Goal: Use online tool/utility: Utilize a website feature to perform a specific function

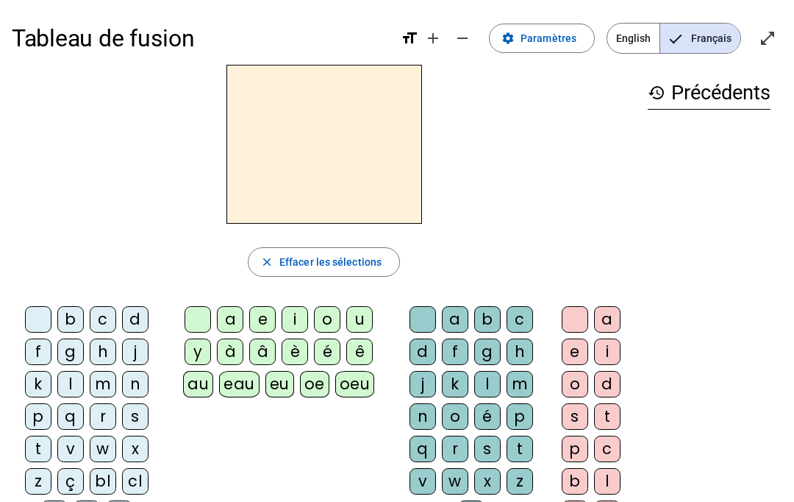
scroll to position [28, 0]
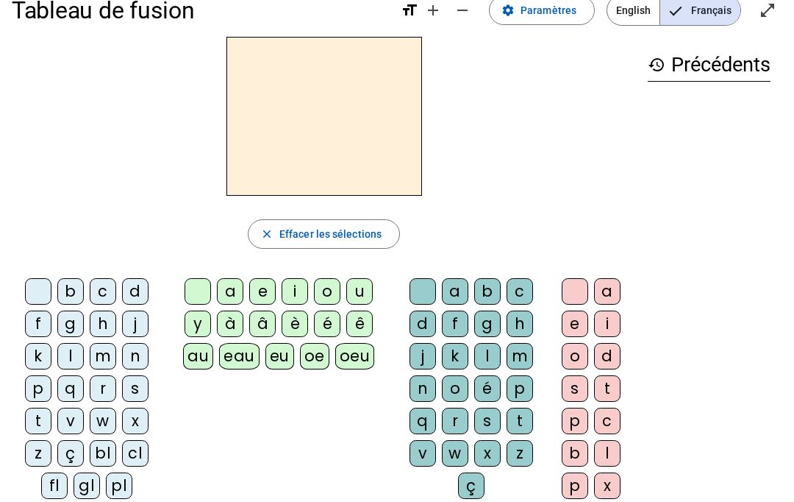
click at [482, 349] on div "l" at bounding box center [487, 356] width 26 height 26
click at [294, 321] on div "è" at bounding box center [295, 323] width 26 height 26
click at [418, 279] on div at bounding box center [423, 291] width 26 height 26
click at [200, 286] on div at bounding box center [198, 291] width 26 height 26
click at [79, 319] on div "g" at bounding box center [70, 323] width 26 height 26
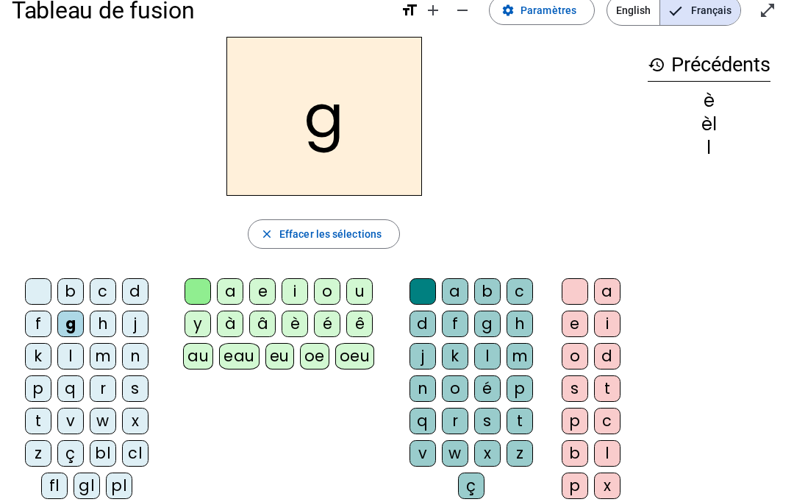
click at [232, 288] on div "a" at bounding box center [230, 291] width 26 height 26
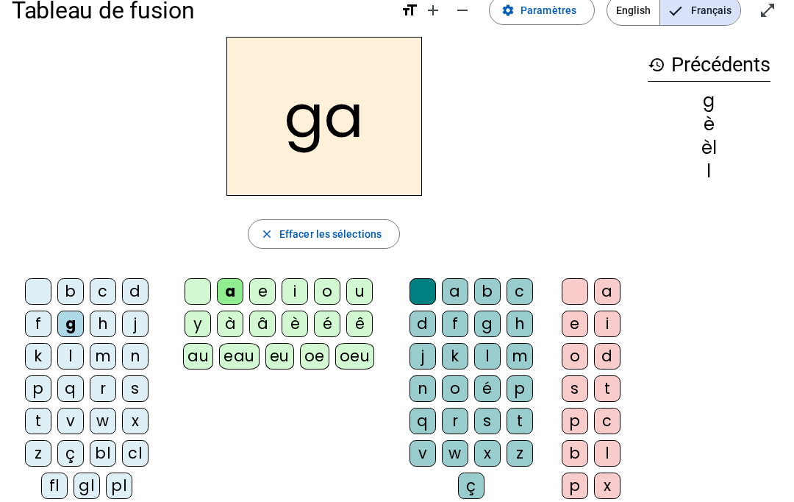
click at [488, 285] on div "b" at bounding box center [487, 291] width 26 height 26
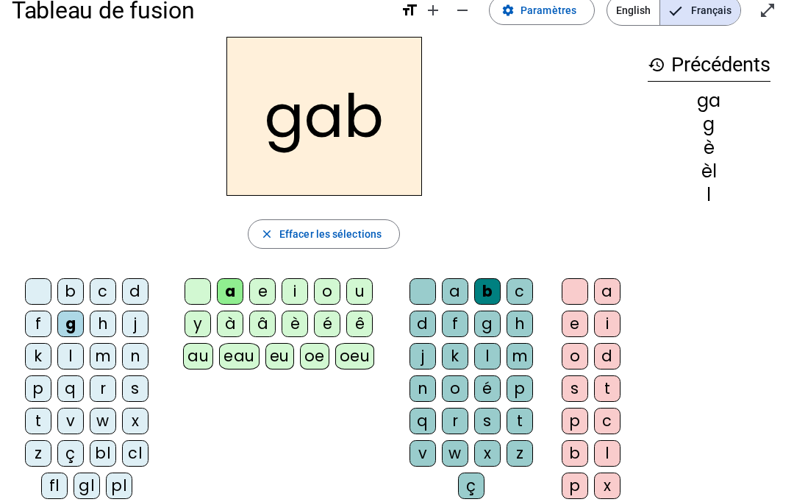
click at [410, 297] on div at bounding box center [423, 291] width 26 height 26
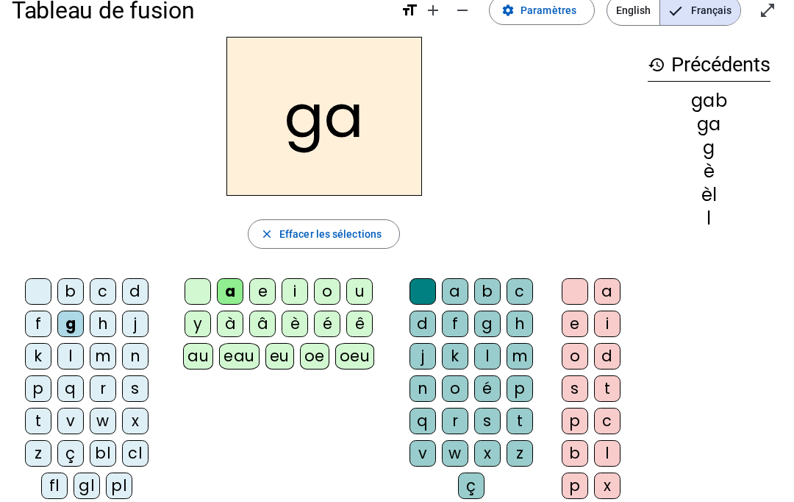
click at [205, 287] on div at bounding box center [198, 291] width 26 height 26
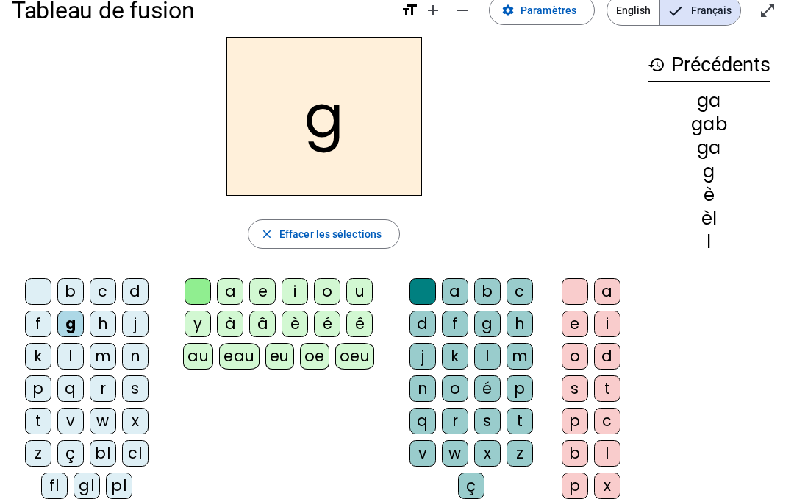
click at [35, 284] on div at bounding box center [38, 291] width 26 height 26
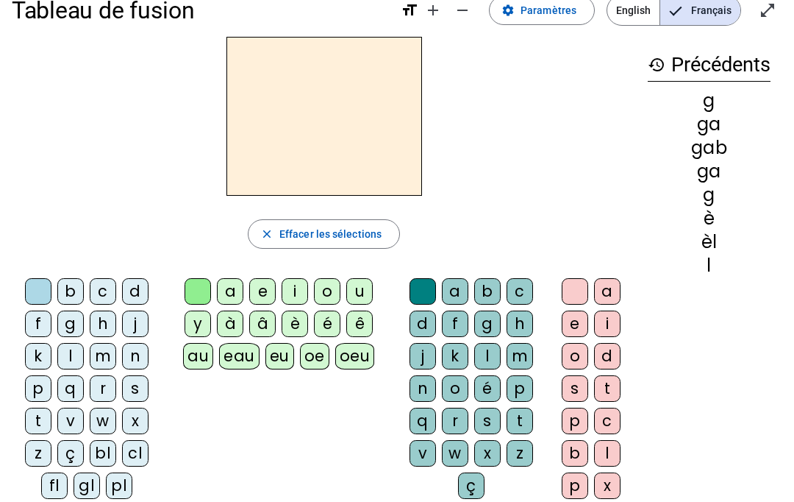
click at [571, 327] on div "e" at bounding box center [575, 323] width 26 height 26
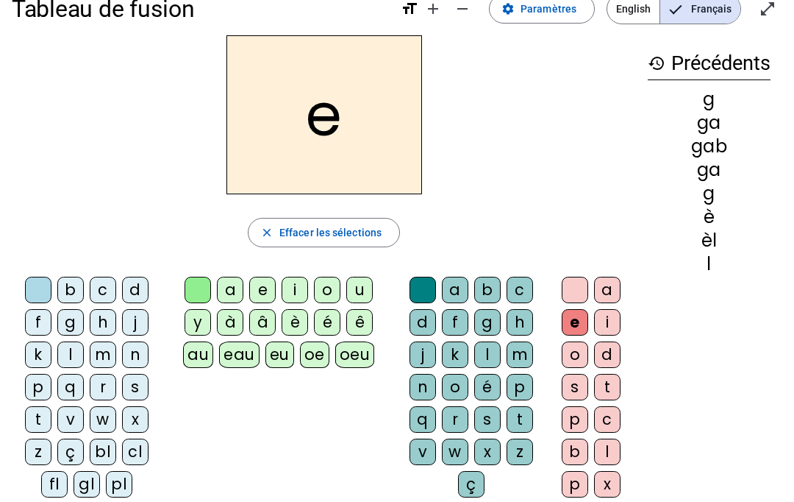
click at [604, 288] on div "a" at bounding box center [607, 290] width 26 height 26
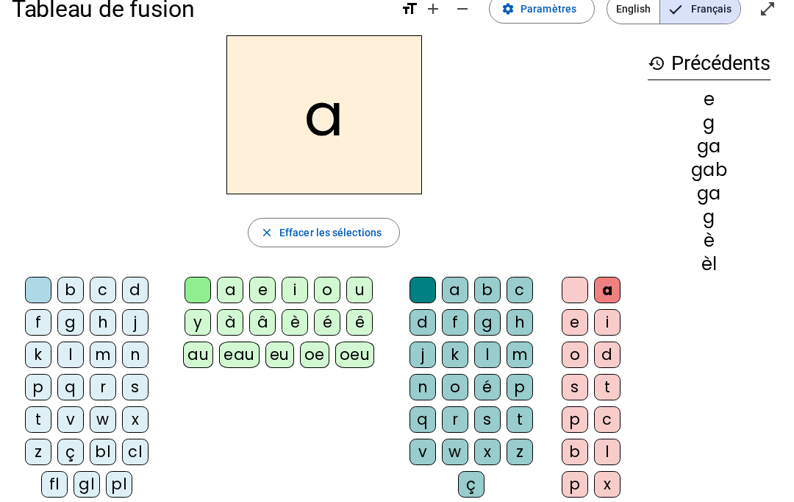
click at [574, 315] on div "e" at bounding box center [575, 322] width 26 height 26
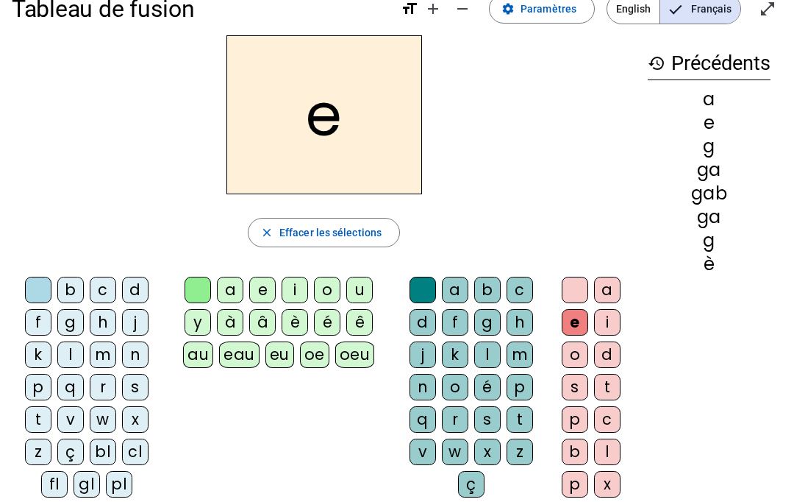
click at [517, 283] on div "c" at bounding box center [520, 290] width 26 height 26
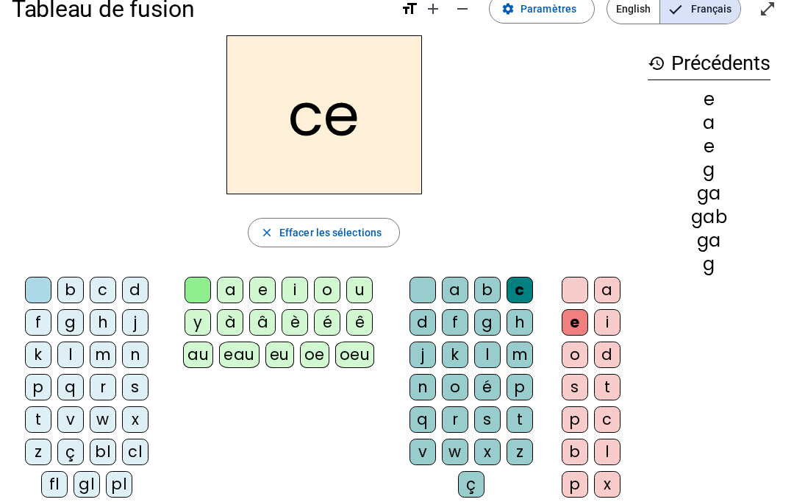
click at [482, 280] on div "b" at bounding box center [487, 290] width 26 height 26
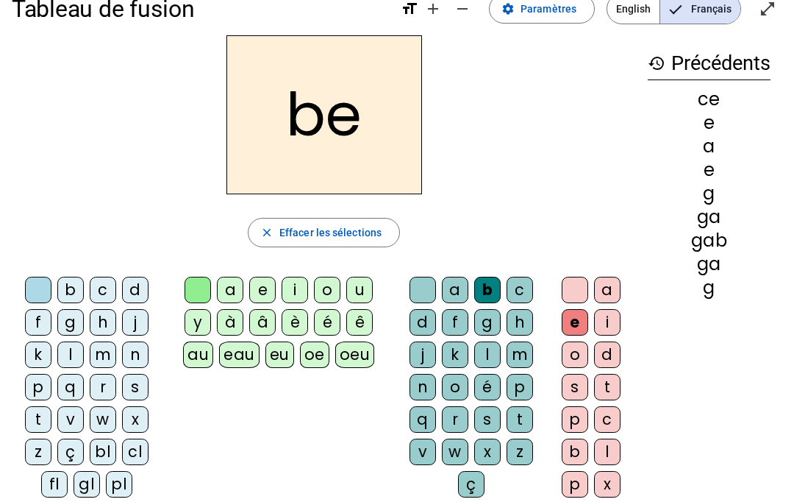
click at [460, 283] on div "a" at bounding box center [455, 290] width 26 height 26
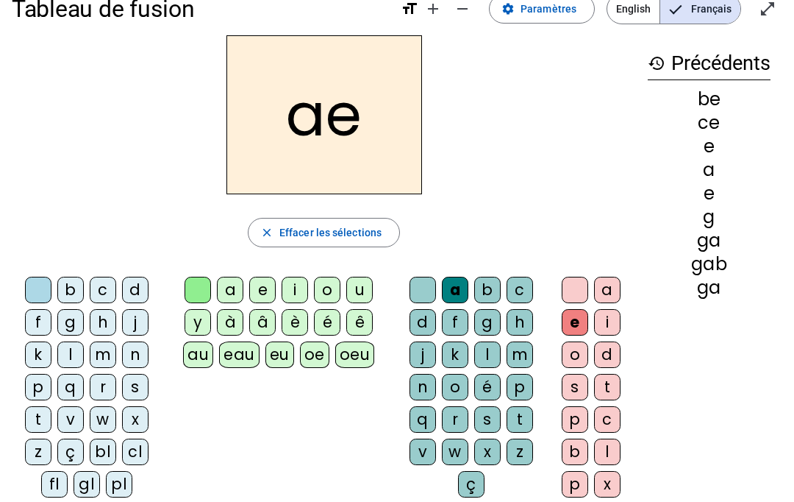
click at [459, 288] on div "a" at bounding box center [455, 290] width 26 height 26
click at [491, 332] on div "g" at bounding box center [487, 322] width 26 height 26
click at [482, 331] on div "g" at bounding box center [487, 322] width 26 height 26
click at [463, 335] on div "f" at bounding box center [455, 322] width 26 height 26
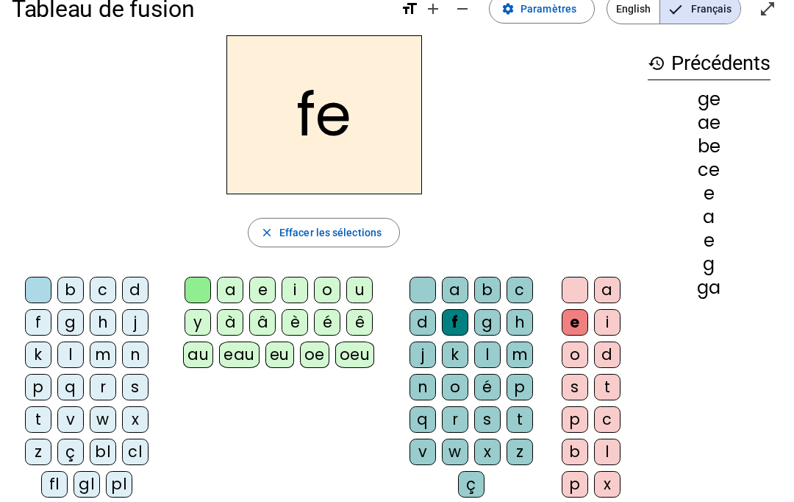
click at [390, 263] on div "fe close Effacer les sélections b c d f g h j k l m n p q r s t v w x z ç bl cl…" at bounding box center [324, 272] width 624 height 474
click at [425, 286] on div at bounding box center [423, 290] width 26 height 26
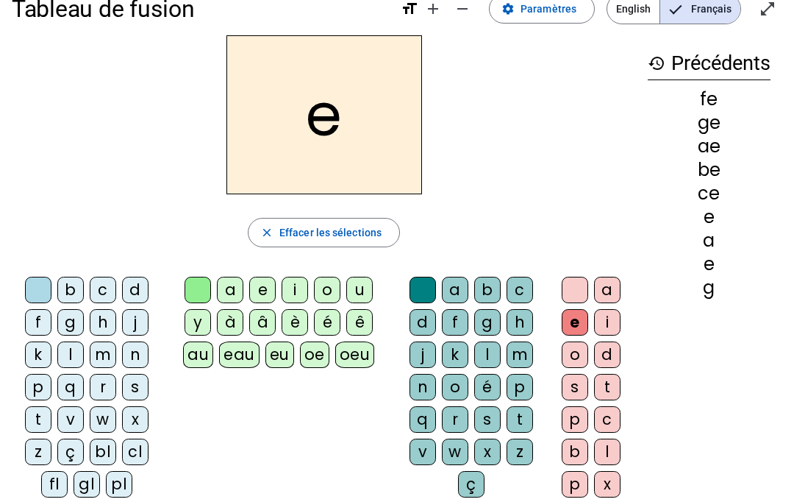
click at [576, 279] on div at bounding box center [575, 290] width 26 height 26
click at [269, 277] on div "e" at bounding box center [262, 290] width 26 height 26
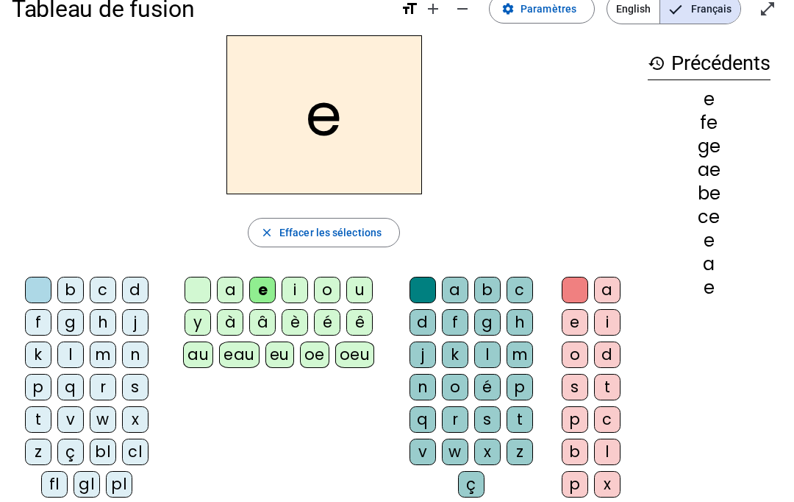
scroll to position [31, 0]
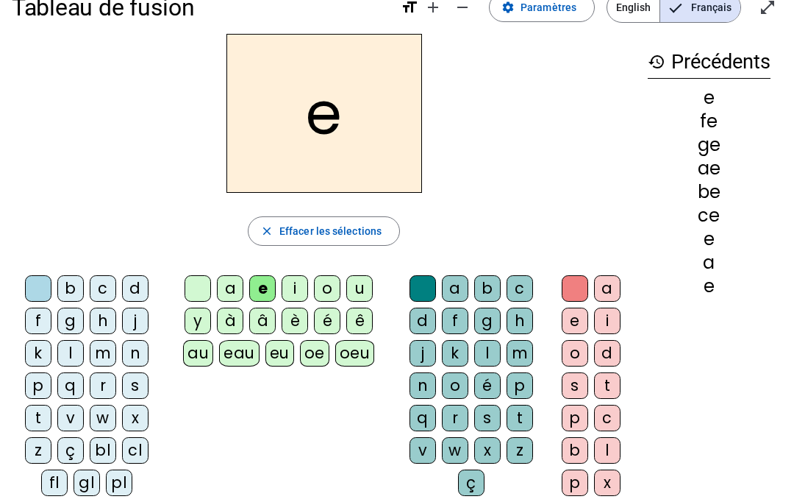
click at [498, 342] on div "l" at bounding box center [487, 353] width 26 height 26
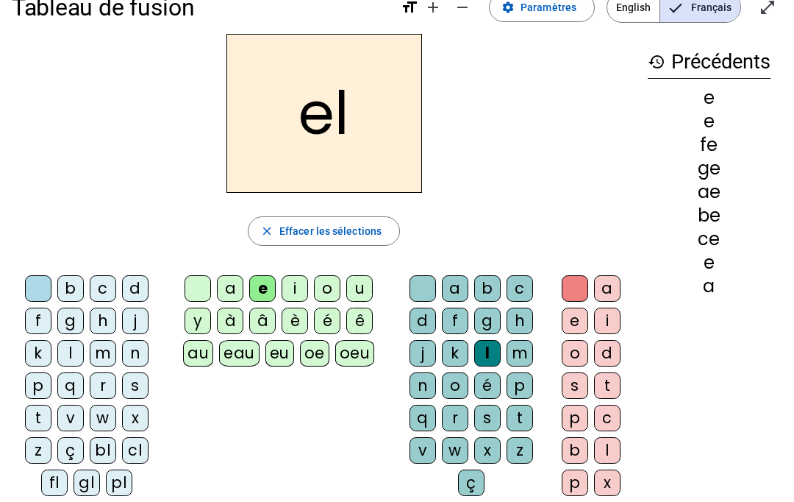
click at [204, 279] on div at bounding box center [198, 288] width 26 height 26
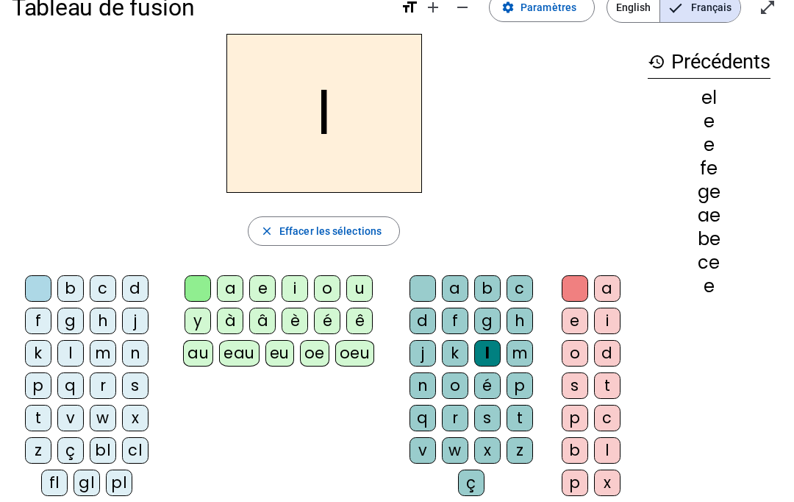
scroll to position [34, 0]
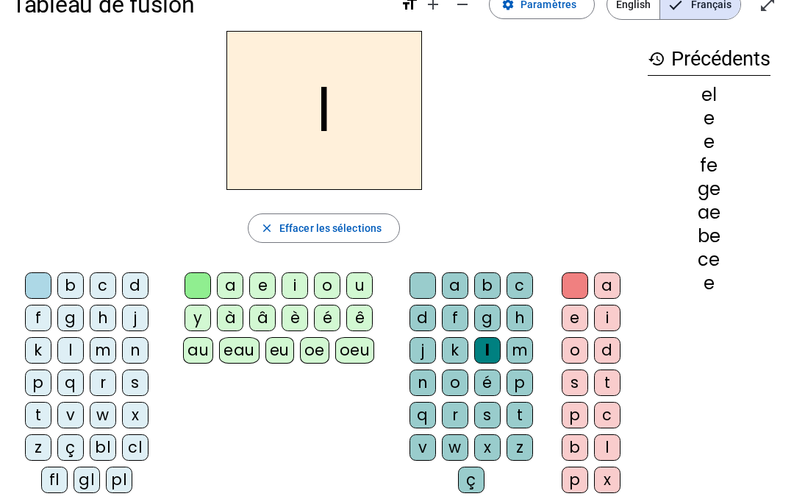
click at [433, 287] on div at bounding box center [423, 285] width 26 height 26
click at [232, 346] on div "eau" at bounding box center [239, 350] width 40 height 26
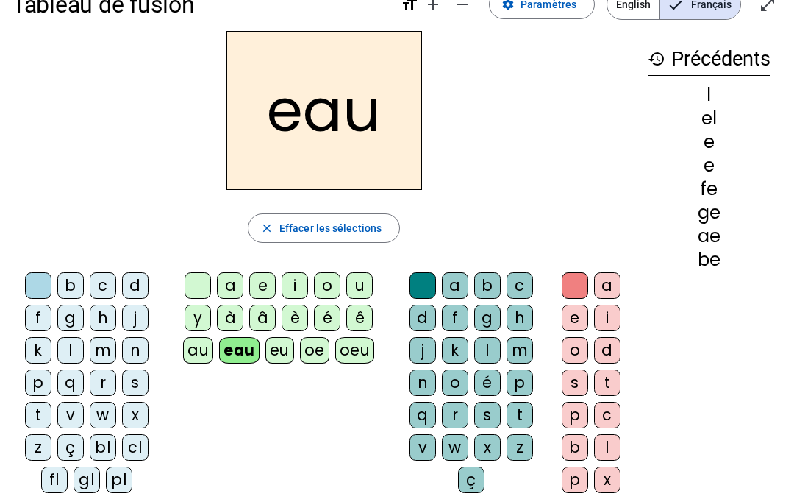
click at [275, 354] on div "eu" at bounding box center [279, 350] width 29 height 26
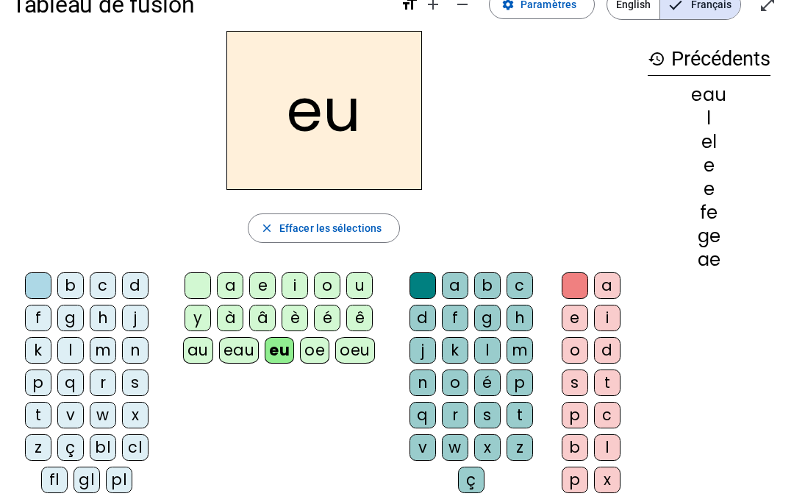
click at [359, 349] on div "oeu" at bounding box center [355, 350] width 40 height 26
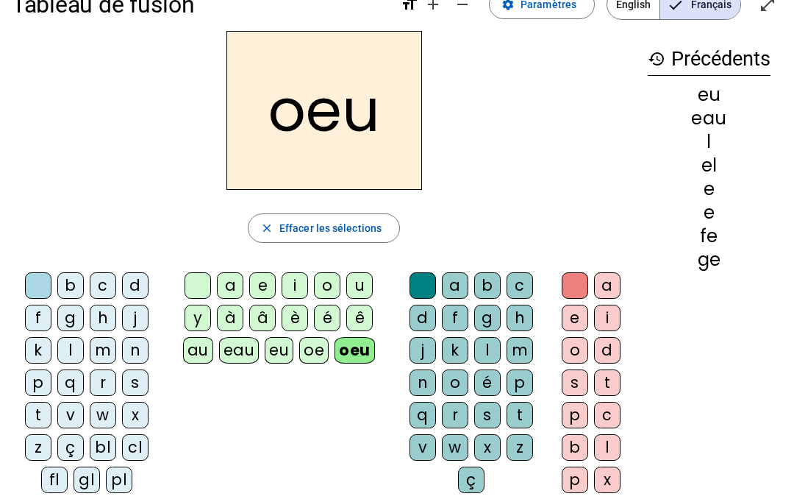
scroll to position [32, 0]
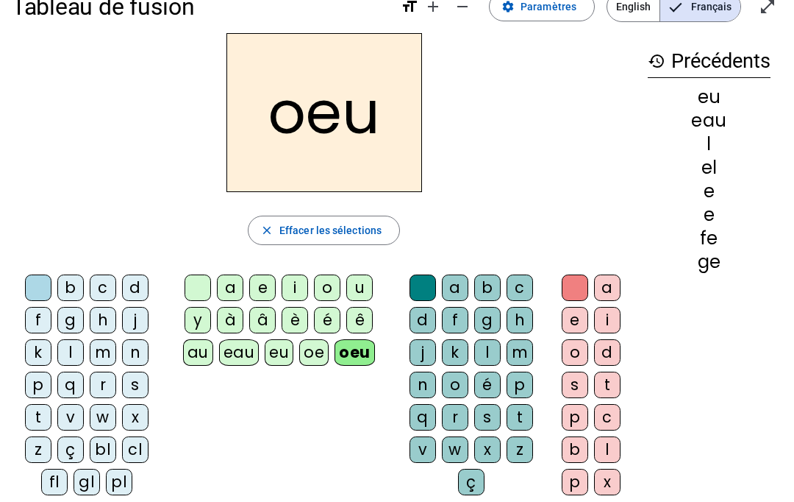
click at [192, 350] on div "au" at bounding box center [198, 352] width 30 height 26
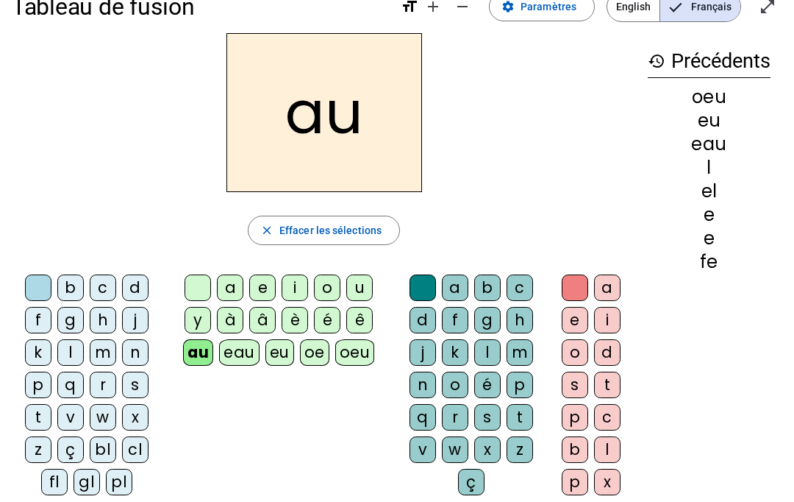
click at [314, 358] on div "oe" at bounding box center [314, 352] width 29 height 26
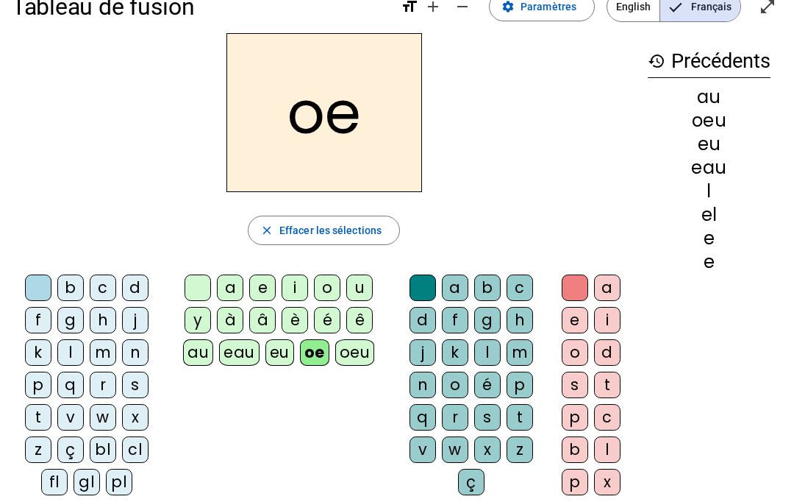
click at [195, 290] on div at bounding box center [198, 287] width 26 height 26
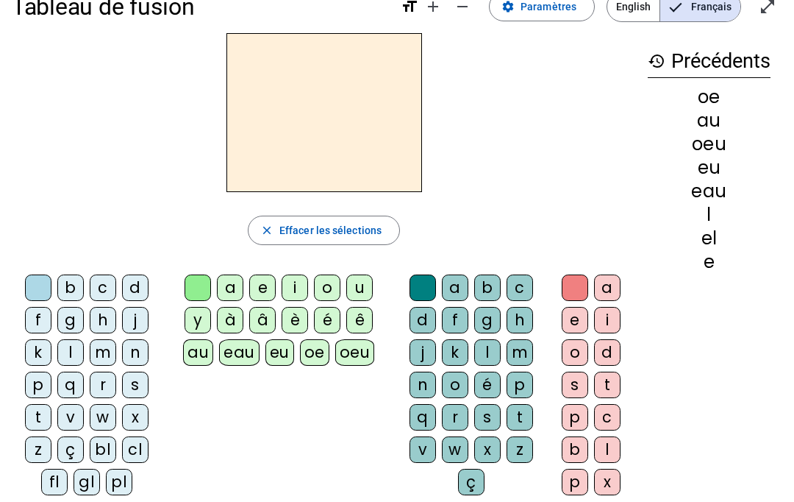
click at [65, 280] on div "b" at bounding box center [70, 287] width 26 height 26
click at [99, 444] on div "bl" at bounding box center [103, 449] width 26 height 26
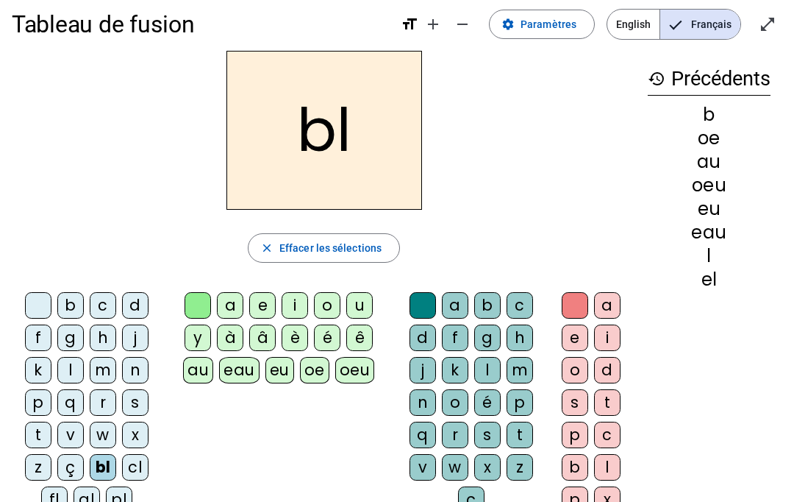
scroll to position [24, 0]
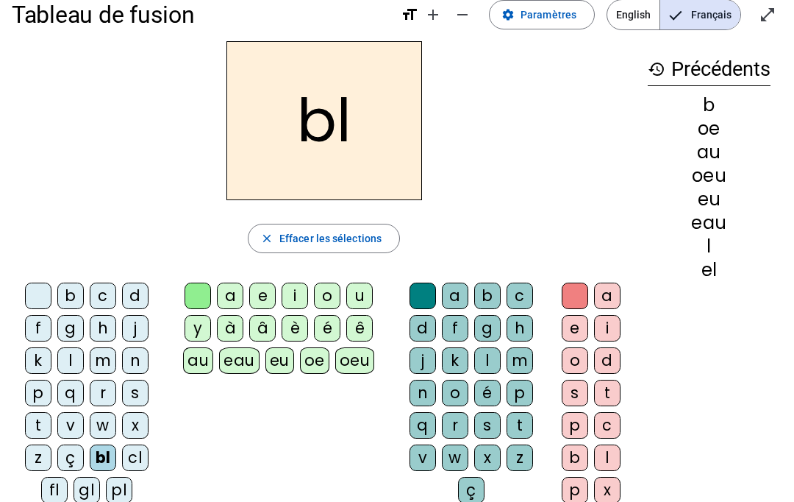
click at [633, 10] on span "English" at bounding box center [633, 14] width 52 height 29
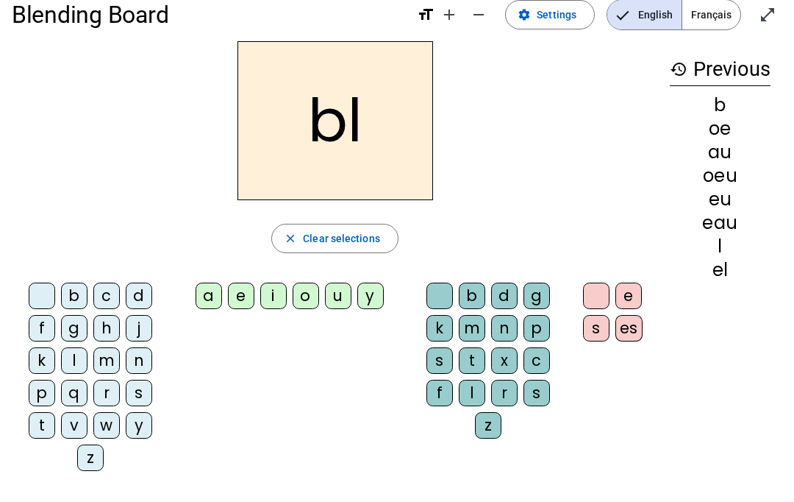
click at [716, 13] on span "Français" at bounding box center [711, 14] width 58 height 29
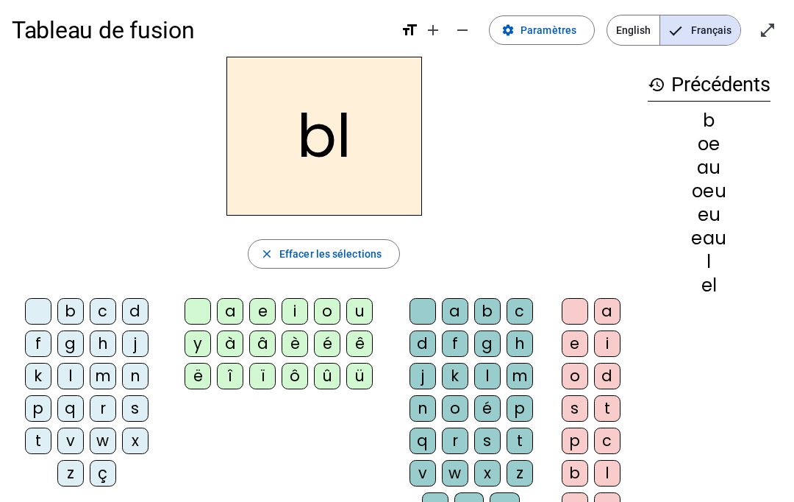
scroll to position [7, 0]
click at [400, 287] on div "bl close Effacer les sélections b c d f g h j k l m n p q r s t v w x z ç a e i…" at bounding box center [324, 294] width 624 height 474
click at [40, 310] on div at bounding box center [38, 312] width 26 height 26
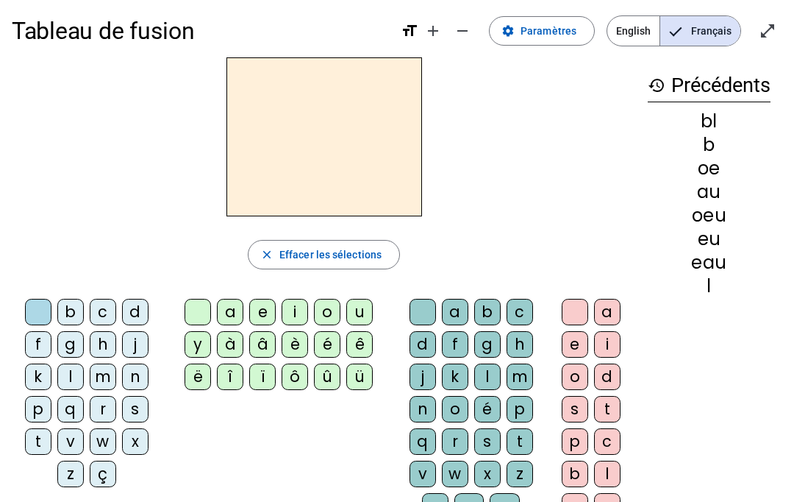
click at [72, 309] on div "b" at bounding box center [70, 312] width 26 height 26
click at [75, 368] on div "l" at bounding box center [70, 376] width 26 height 26
click at [13, 301] on div "b c d f g h j k l m n p q r s t v w x z ç" at bounding box center [90, 396] width 156 height 206
click at [51, 310] on div at bounding box center [38, 312] width 26 height 26
click at [712, 233] on div "au" at bounding box center [709, 239] width 123 height 18
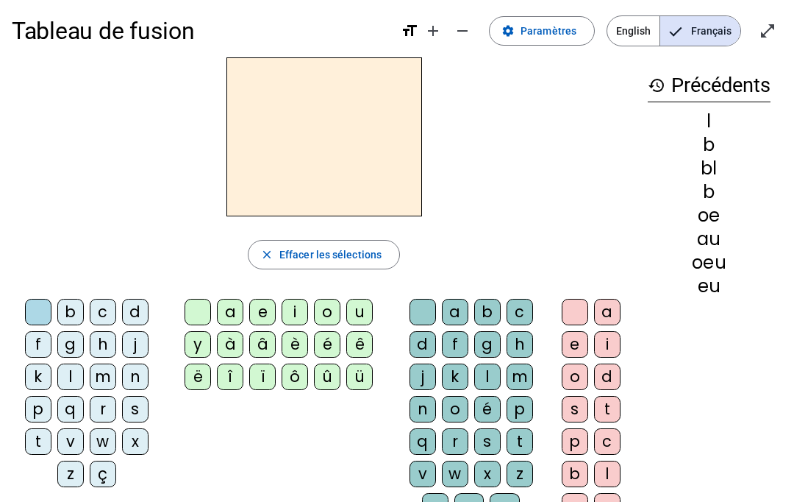
click at [705, 191] on div "b" at bounding box center [709, 192] width 123 height 18
click at [721, 226] on div "l b bl b oe au oeu eu" at bounding box center [709, 204] width 123 height 182
click at [700, 221] on div "oe" at bounding box center [709, 216] width 123 height 18
click at [716, 207] on div "oe" at bounding box center [709, 216] width 123 height 18
click at [702, 190] on div "b" at bounding box center [709, 192] width 123 height 18
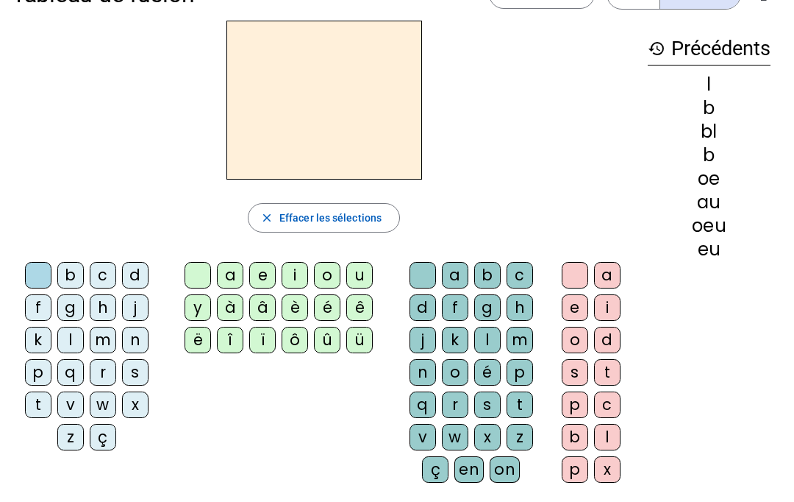
click at [675, 293] on div "history Précédents l b bl b oe au oeu eu" at bounding box center [709, 246] width 146 height 450
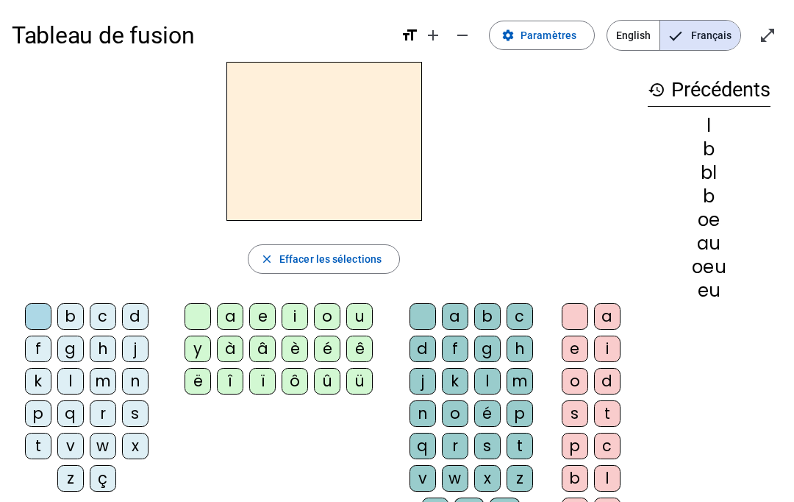
scroll to position [5, 0]
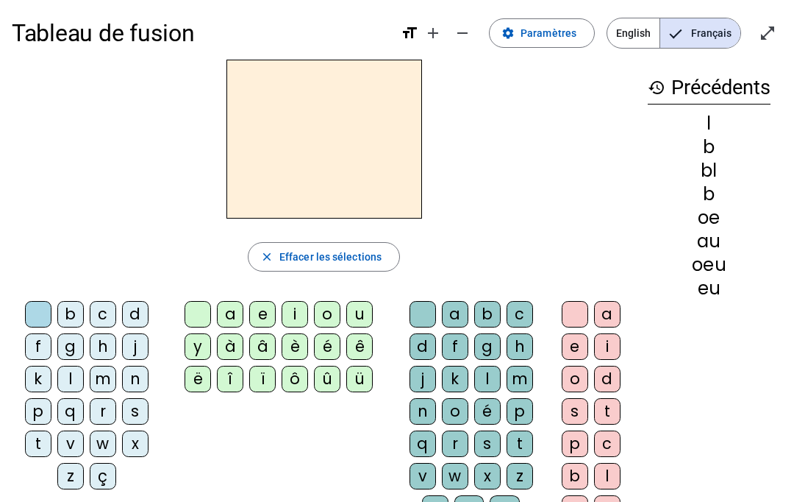
click at [29, 340] on div "f" at bounding box center [38, 346] width 26 height 26
click at [485, 378] on div "l" at bounding box center [487, 378] width 26 height 26
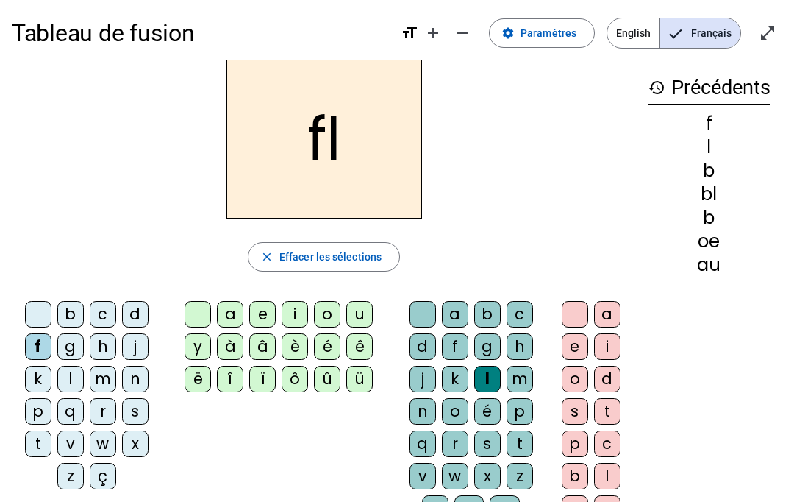
click at [607, 313] on div "a" at bounding box center [607, 314] width 26 height 26
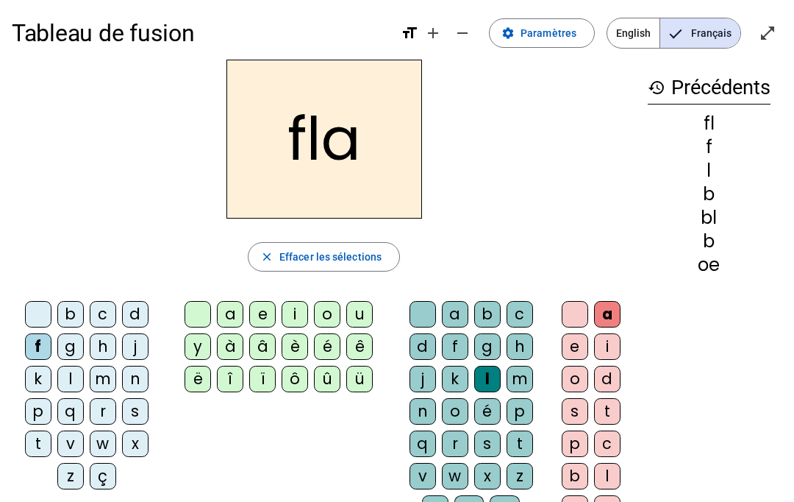
click at [57, 296] on div "b c d f g h j k l m n p q r s t v w x z ç" at bounding box center [90, 398] width 156 height 206
click at [43, 319] on div at bounding box center [38, 314] width 26 height 26
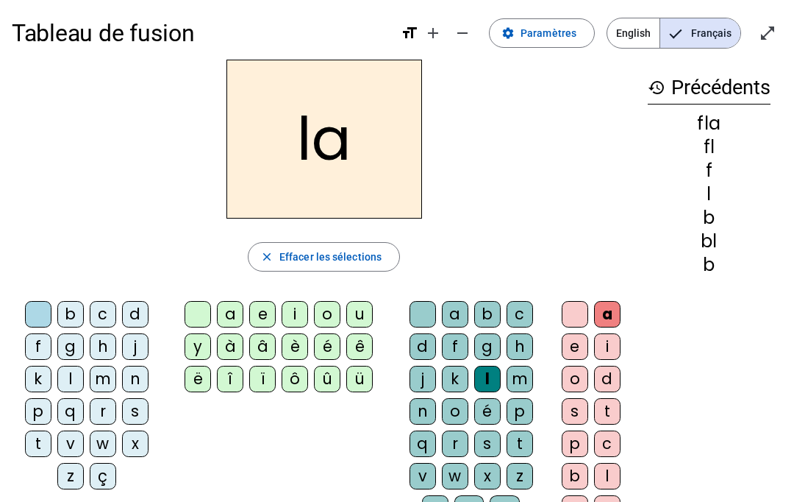
click at [0, 332] on div "Tableau de fusion format_size add remove settings Paramètres English Français o…" at bounding box center [397, 341] width 794 height 693
click at [35, 342] on div "f" at bounding box center [38, 346] width 26 height 26
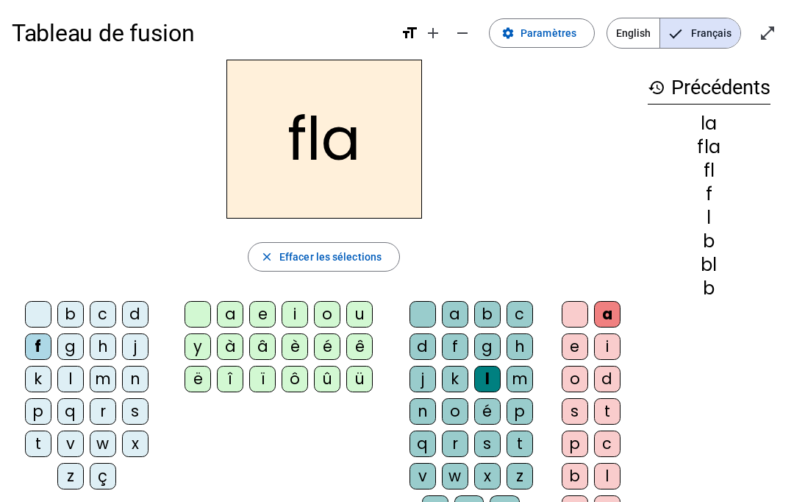
click at [518, 315] on div "c" at bounding box center [520, 314] width 26 height 26
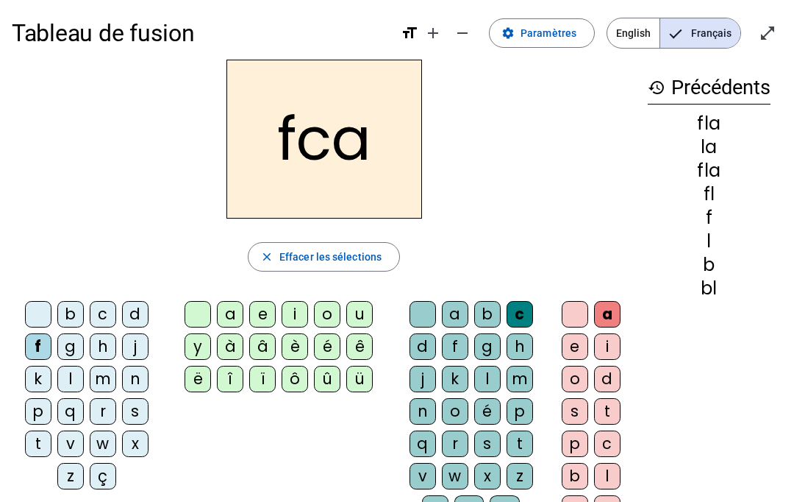
click at [558, 38] on span "Paramètres" at bounding box center [549, 33] width 56 height 18
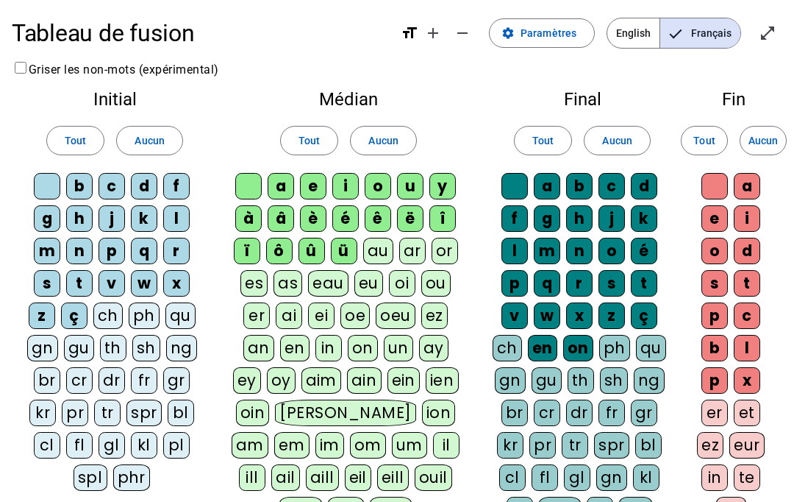
click at [44, 437] on div "cl" at bounding box center [47, 445] width 26 height 26
click at [77, 438] on div "fl" at bounding box center [79, 445] width 26 height 26
click at [115, 439] on div "gl" at bounding box center [112, 445] width 26 height 26
click at [179, 436] on div "pl" at bounding box center [176, 445] width 26 height 26
click at [187, 405] on div "bl" at bounding box center [181, 412] width 26 height 26
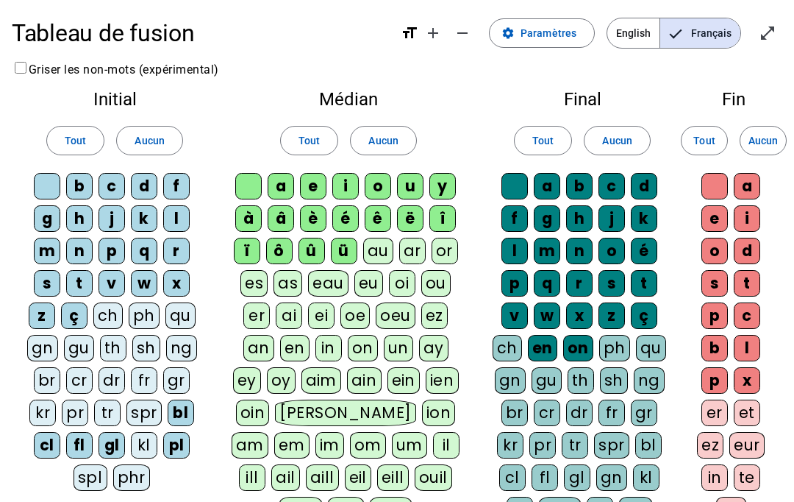
click at [376, 246] on div "au" at bounding box center [378, 251] width 30 height 26
click at [433, 284] on div "ou" at bounding box center [435, 283] width 29 height 26
click at [370, 282] on div "eu" at bounding box center [368, 283] width 29 height 26
click at [350, 310] on div "oe" at bounding box center [354, 315] width 29 height 26
click at [394, 321] on div "oeu" at bounding box center [396, 315] width 40 height 26
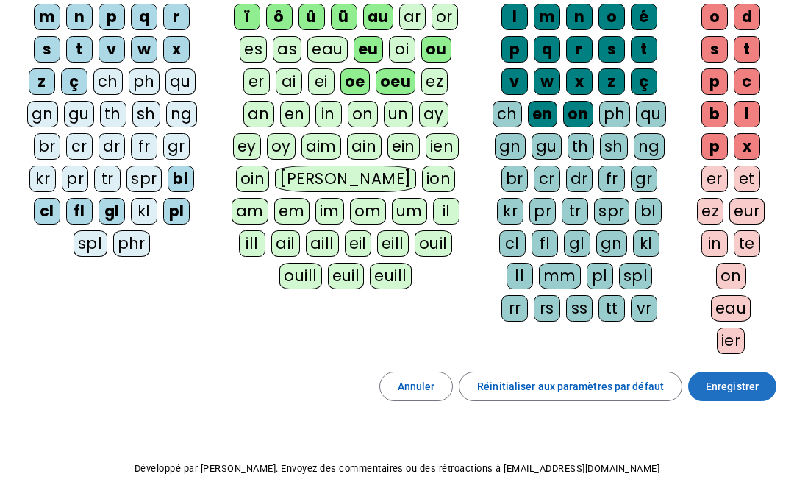
click at [742, 384] on span "Enregistrer" at bounding box center [732, 386] width 53 height 18
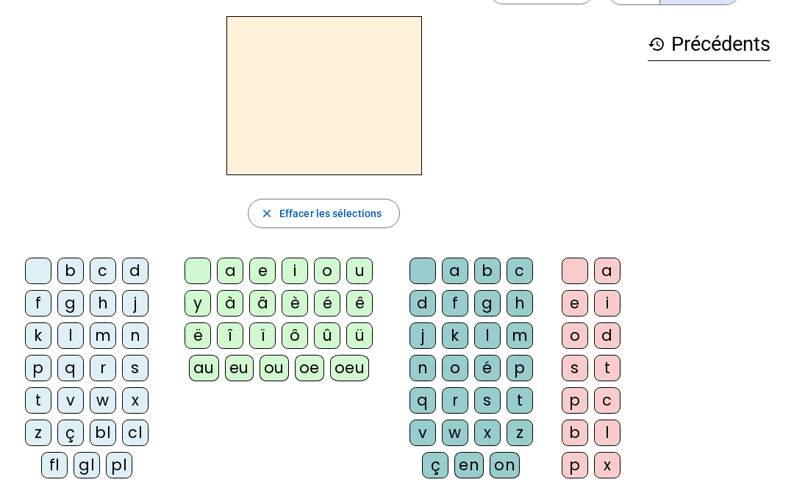
scroll to position [49, 0]
click at [32, 290] on div "f" at bounding box center [38, 302] width 26 height 26
click at [325, 262] on div "o" at bounding box center [327, 270] width 26 height 26
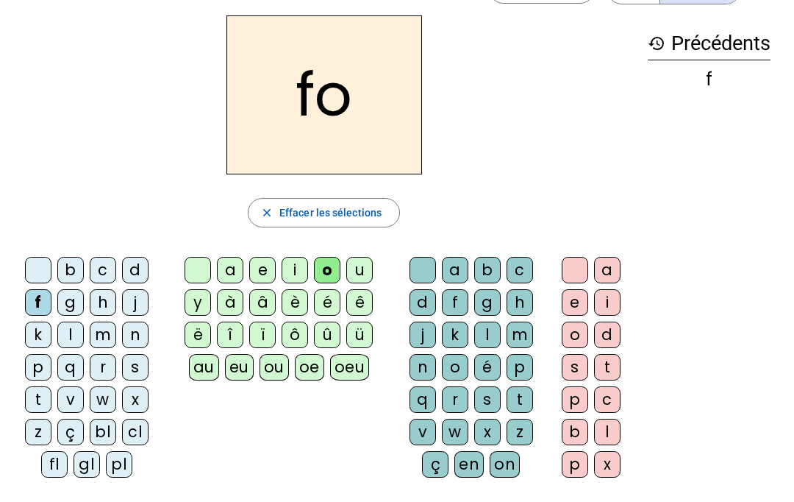
click at [371, 260] on div "u" at bounding box center [359, 270] width 26 height 26
click at [195, 271] on div at bounding box center [198, 270] width 26 height 26
click at [606, 426] on div "l" at bounding box center [607, 431] width 26 height 26
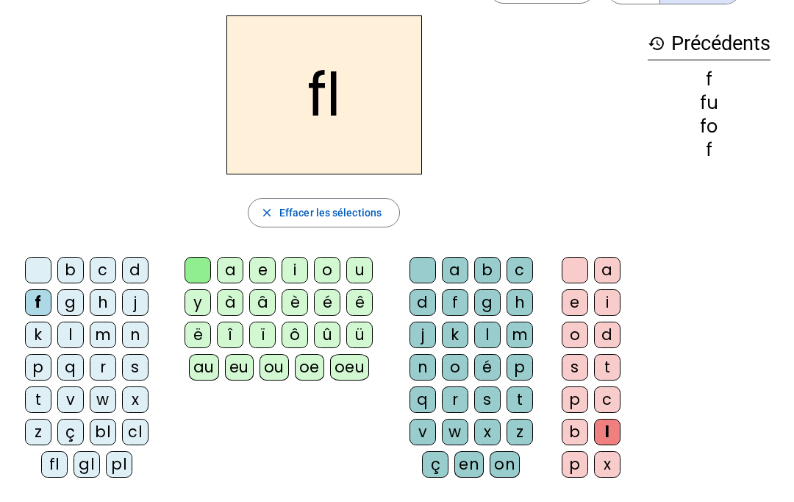
click at [547, 461] on div "a b c d f g h j k l m n o é p q r s t v w x z ç en on" at bounding box center [474, 370] width 156 height 238
click at [457, 271] on div "a" at bounding box center [455, 270] width 26 height 26
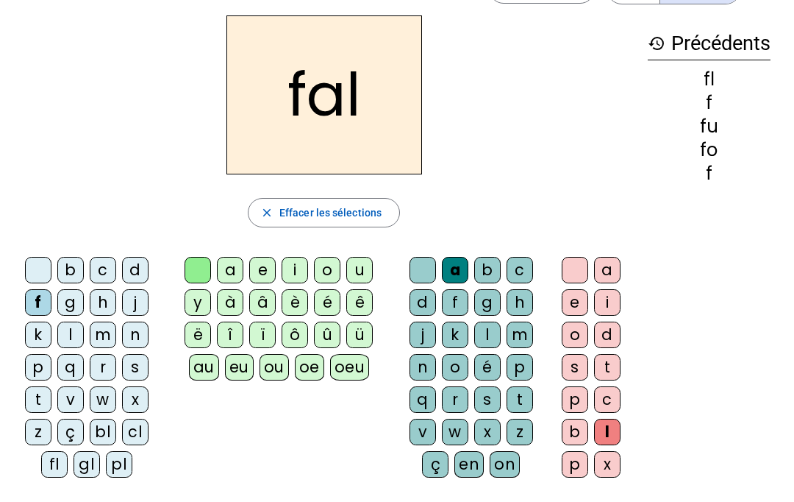
click at [422, 261] on div at bounding box center [423, 270] width 26 height 26
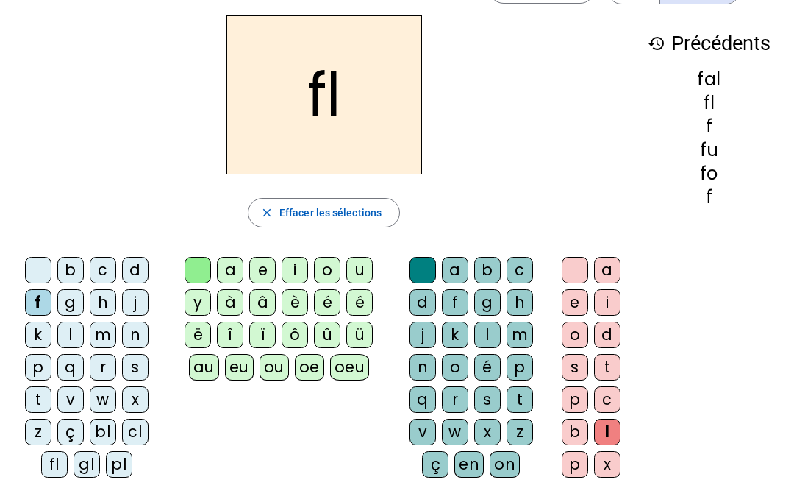
click at [556, 258] on div "a e i o d s t p c b l p x" at bounding box center [594, 370] width 84 height 238
click at [569, 271] on div at bounding box center [575, 270] width 26 height 26
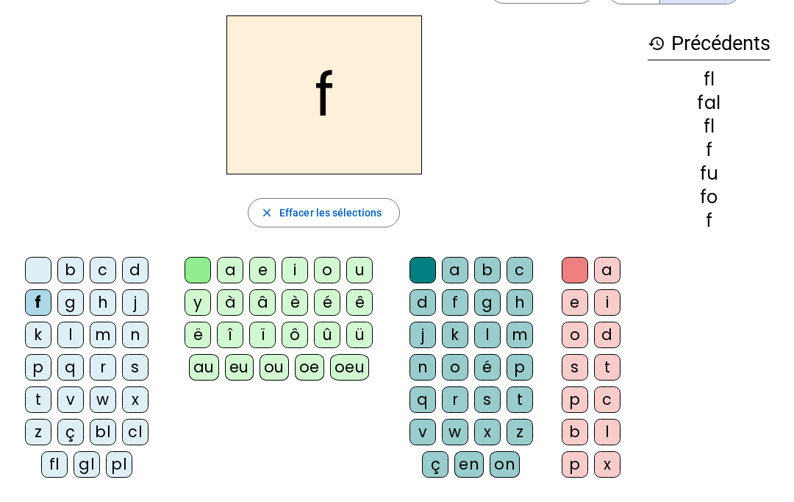
click at [50, 468] on div "fl" at bounding box center [54, 464] width 26 height 26
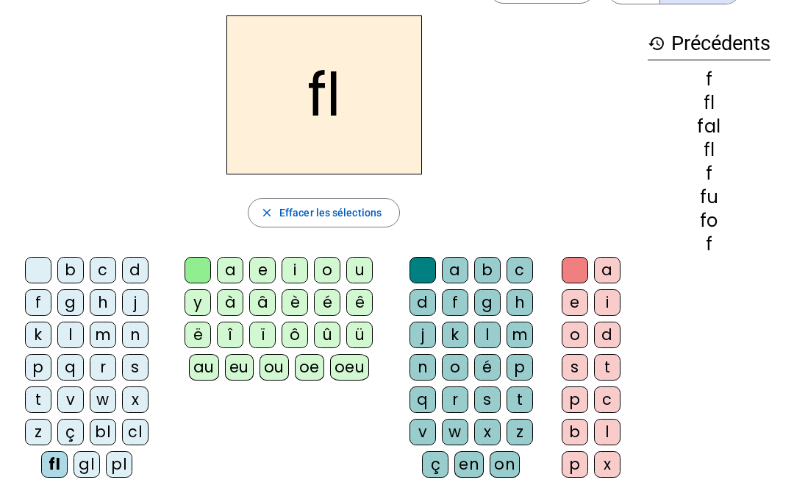
click at [227, 268] on div "a" at bounding box center [230, 270] width 26 height 26
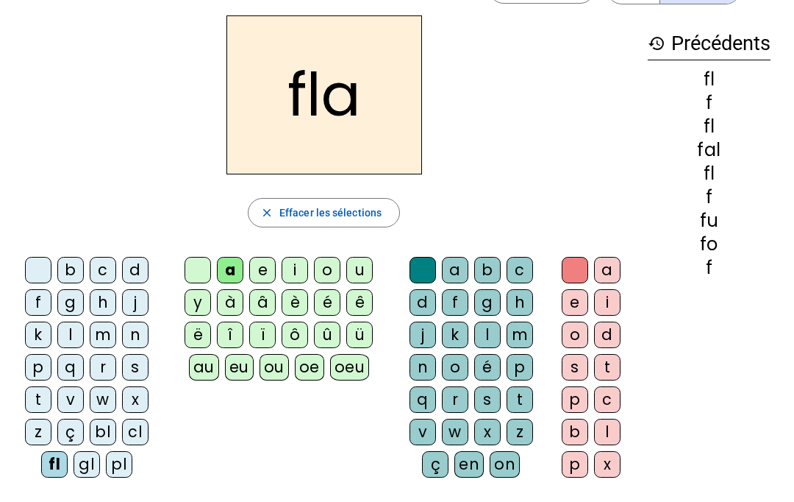
click at [499, 257] on letter-bubble "b" at bounding box center [490, 273] width 32 height 32
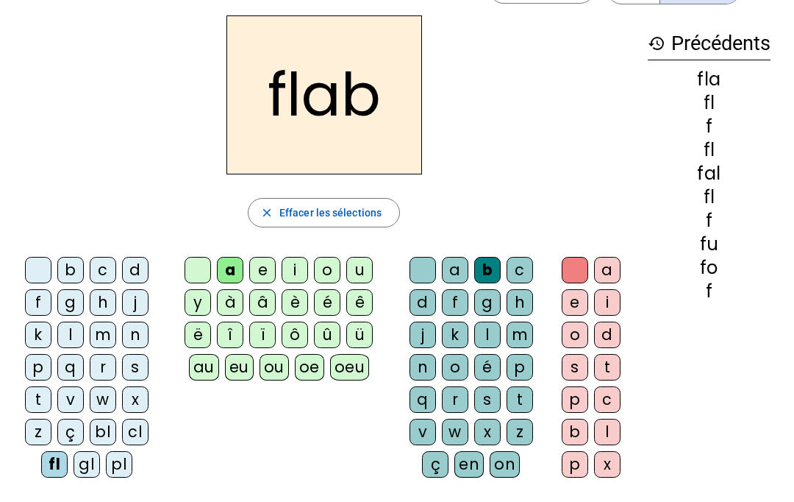
click at [411, 264] on div at bounding box center [423, 270] width 26 height 26
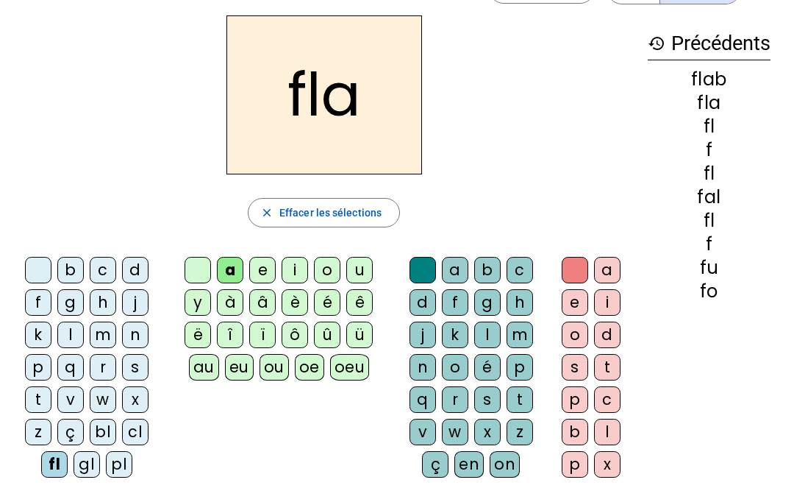
click at [516, 265] on div "c" at bounding box center [520, 270] width 26 height 26
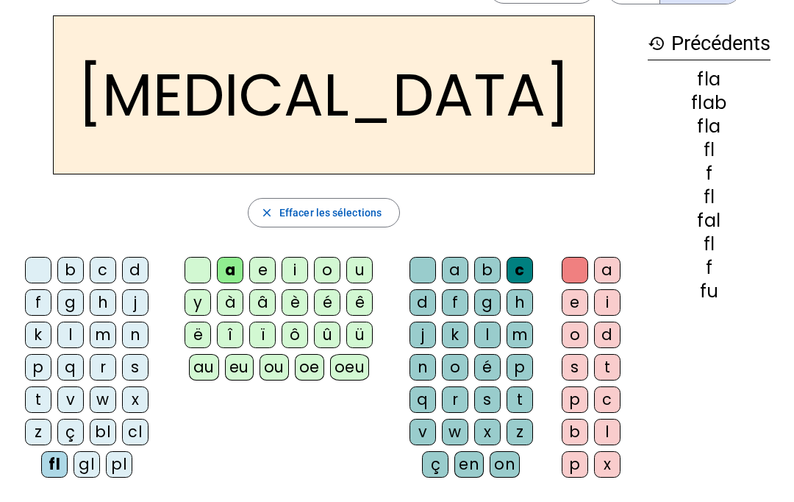
click at [290, 272] on div "i" at bounding box center [295, 270] width 26 height 26
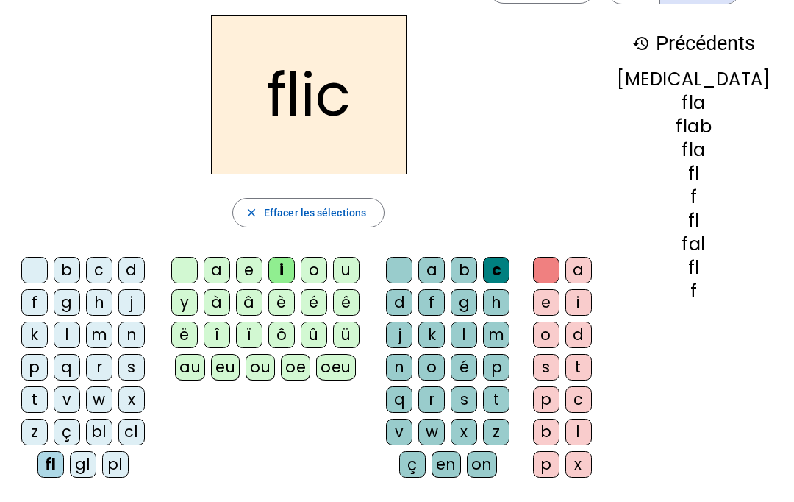
click at [349, 260] on div "u" at bounding box center [346, 270] width 26 height 26
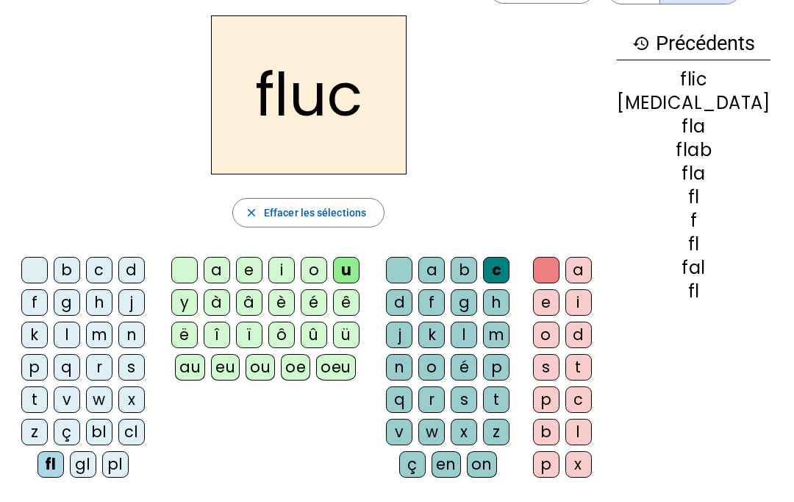
click at [477, 432] on div "x" at bounding box center [464, 431] width 26 height 26
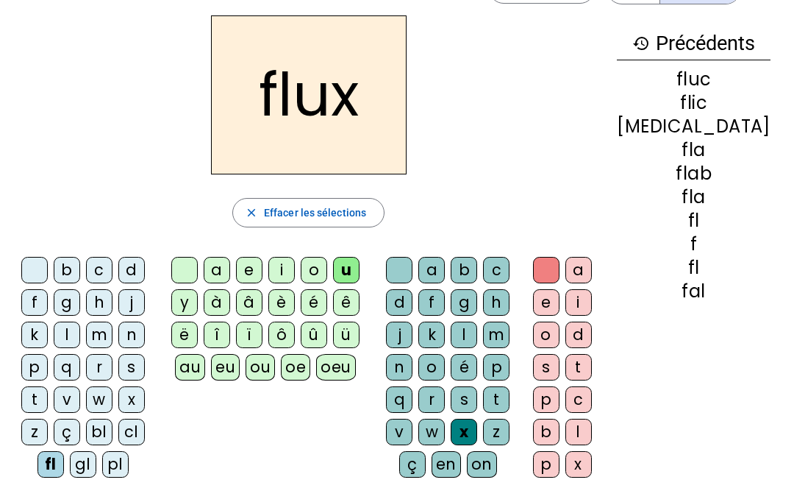
click at [40, 264] on div at bounding box center [34, 270] width 26 height 26
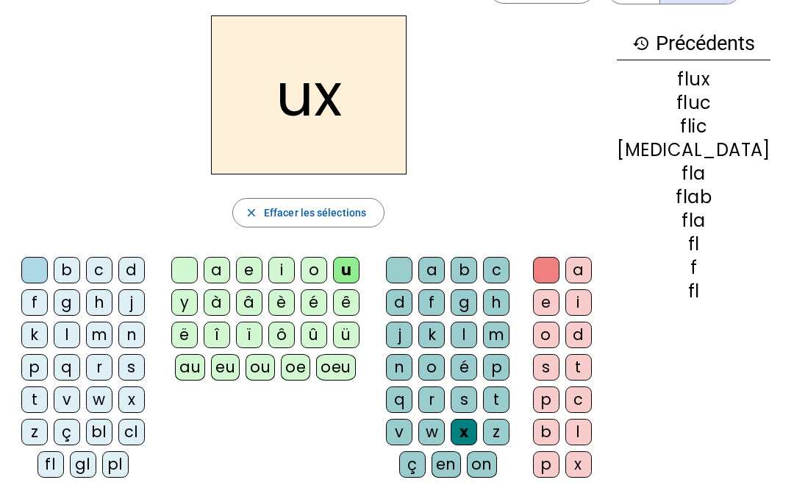
click at [66, 327] on div "l" at bounding box center [67, 334] width 26 height 26
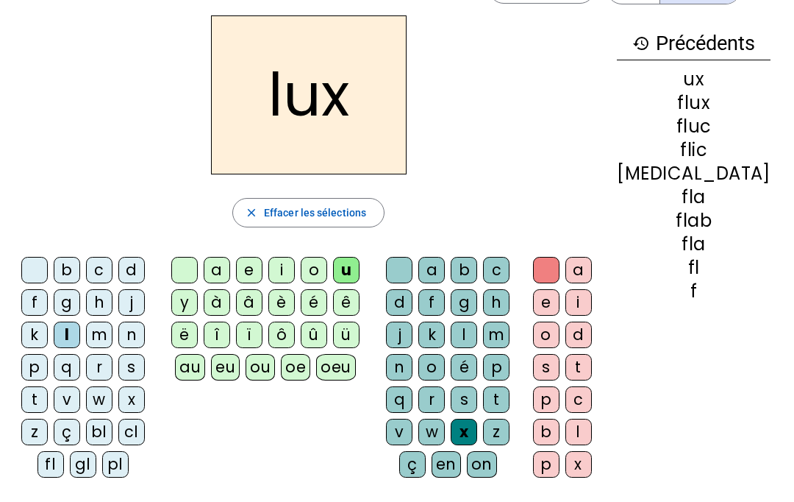
click at [510, 432] on div "z" at bounding box center [496, 431] width 26 height 26
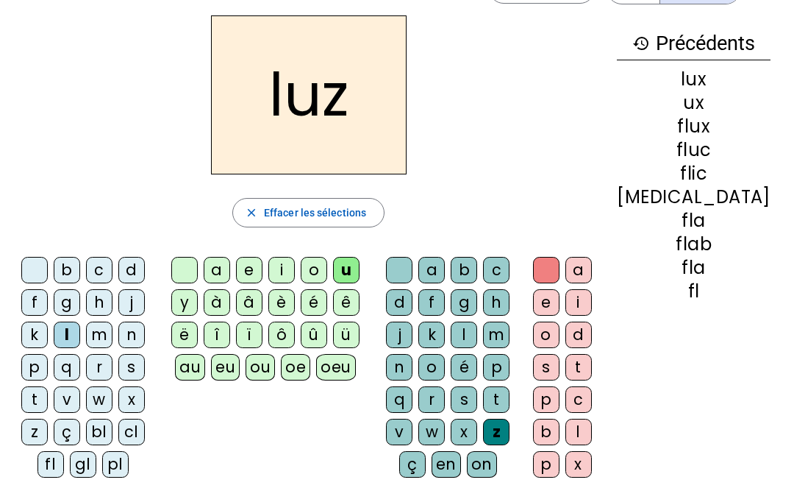
click at [445, 425] on div "w" at bounding box center [431, 431] width 26 height 26
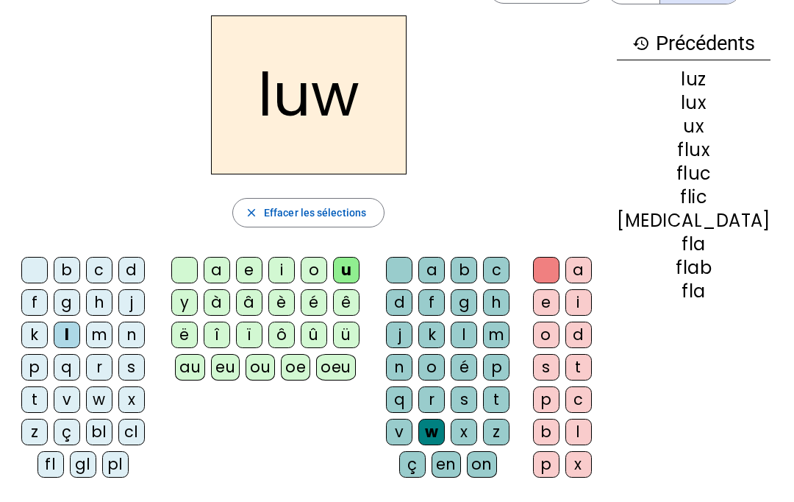
click at [477, 424] on div "x" at bounding box center [464, 431] width 26 height 26
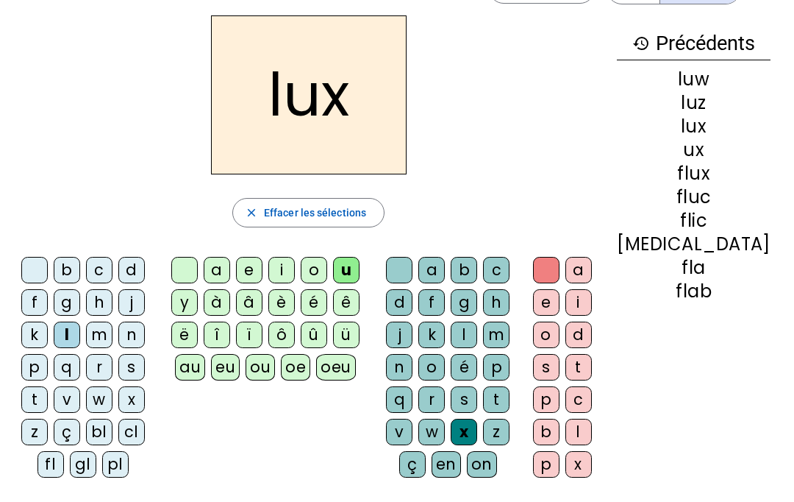
scroll to position [49, 0]
click at [413, 263] on div at bounding box center [399, 270] width 26 height 26
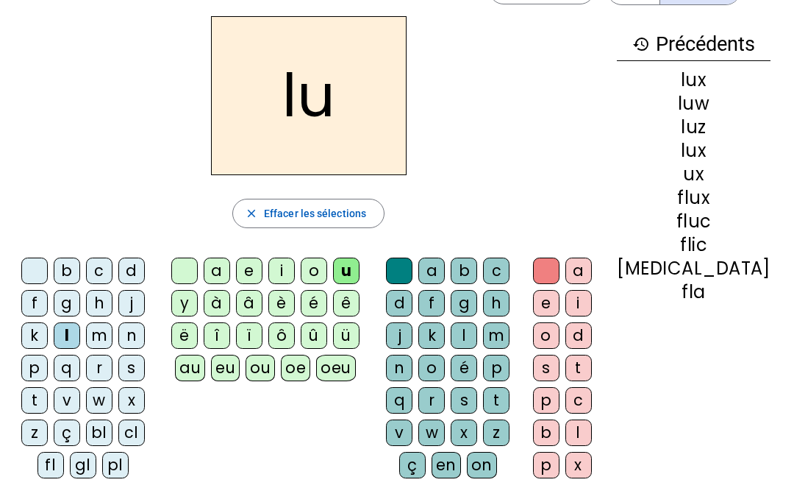
click at [349, 362] on div "oeu" at bounding box center [336, 367] width 40 height 26
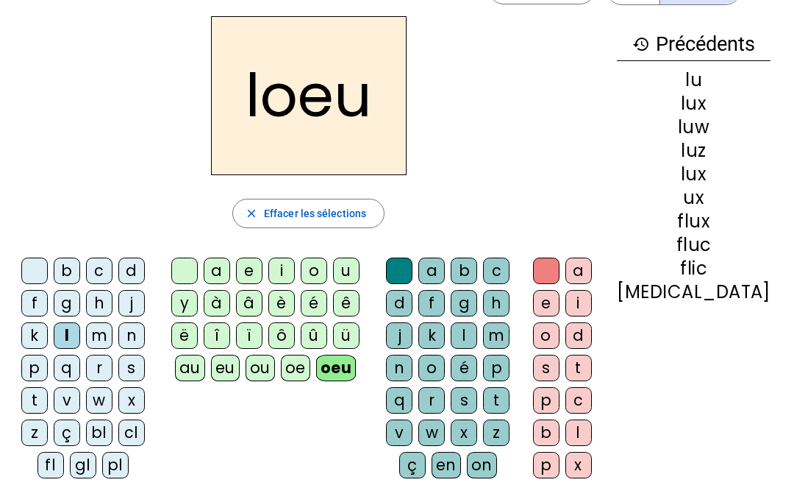
click at [190, 263] on div at bounding box center [184, 270] width 26 height 26
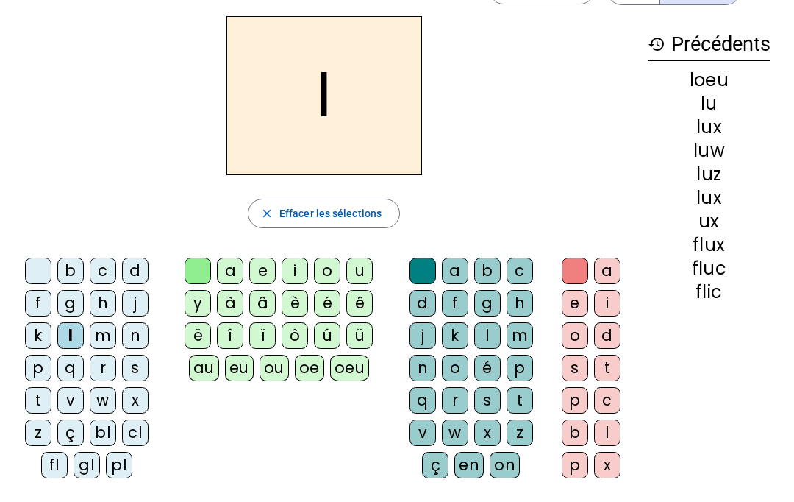
click at [201, 266] on div at bounding box center [198, 270] width 26 height 26
click at [35, 260] on div at bounding box center [38, 270] width 26 height 26
